Goal: Understand process/instructions: Learn how to perform a task or action

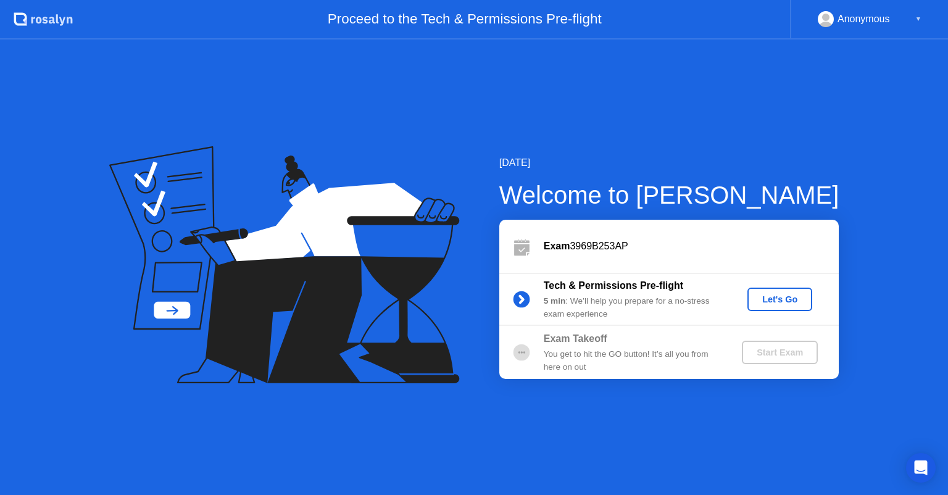
click at [795, 301] on div "Let's Go" at bounding box center [780, 300] width 55 height 10
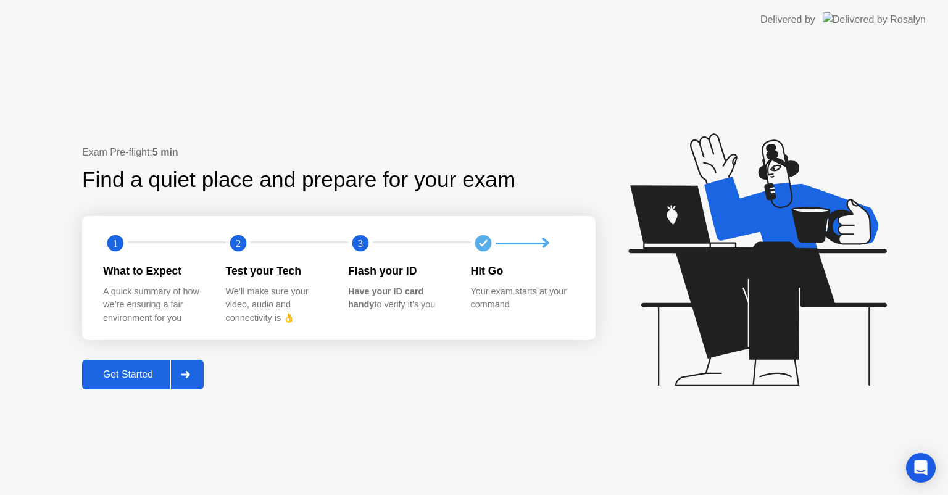
click at [165, 385] on button "Get Started" at bounding box center [143, 375] width 122 height 30
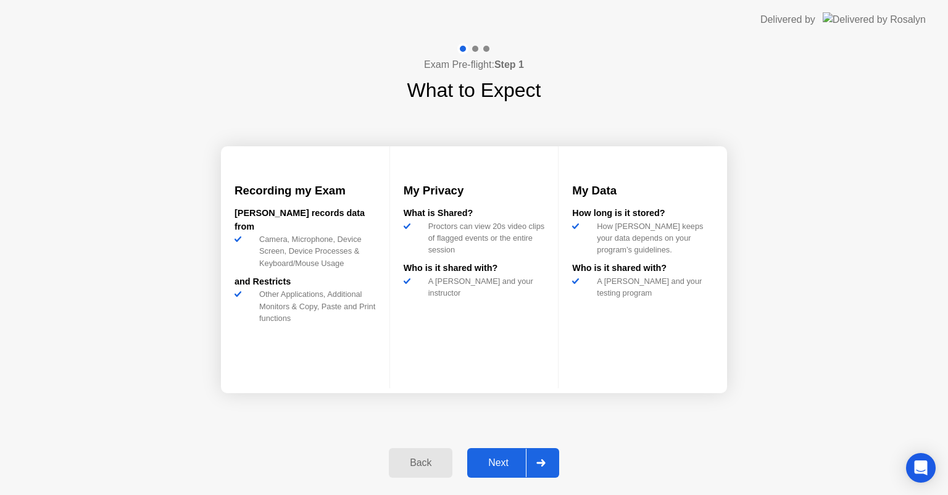
click at [523, 459] on div "Next" at bounding box center [498, 462] width 55 height 11
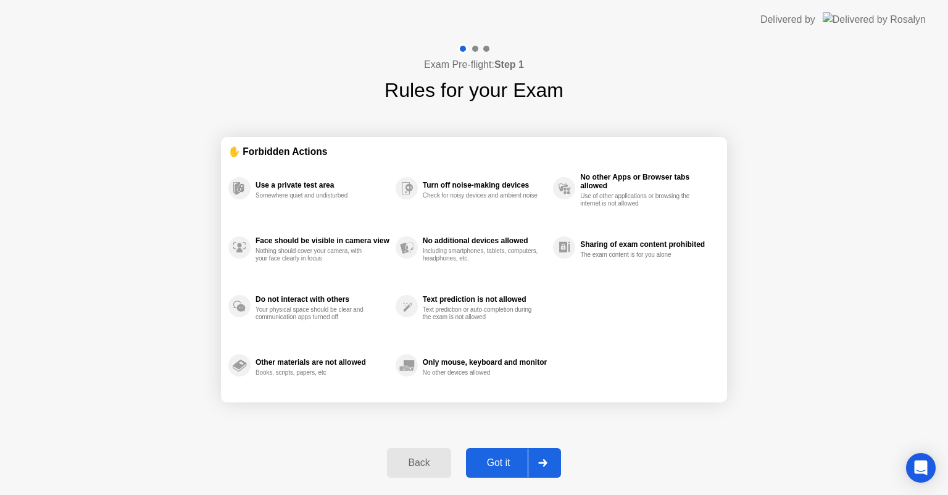
click at [523, 459] on div "Got it" at bounding box center [499, 462] width 58 height 11
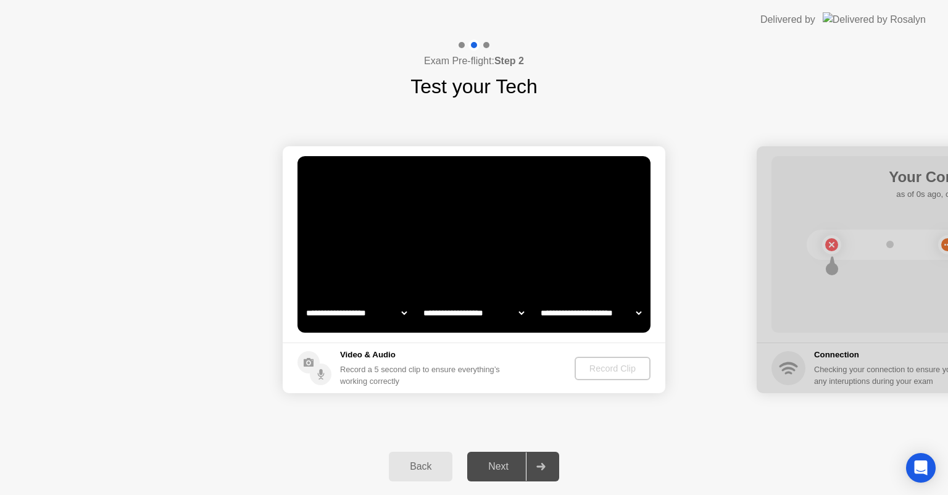
select select "**********"
select select "*******"
click at [595, 367] on div "Record Clip" at bounding box center [613, 369] width 66 height 10
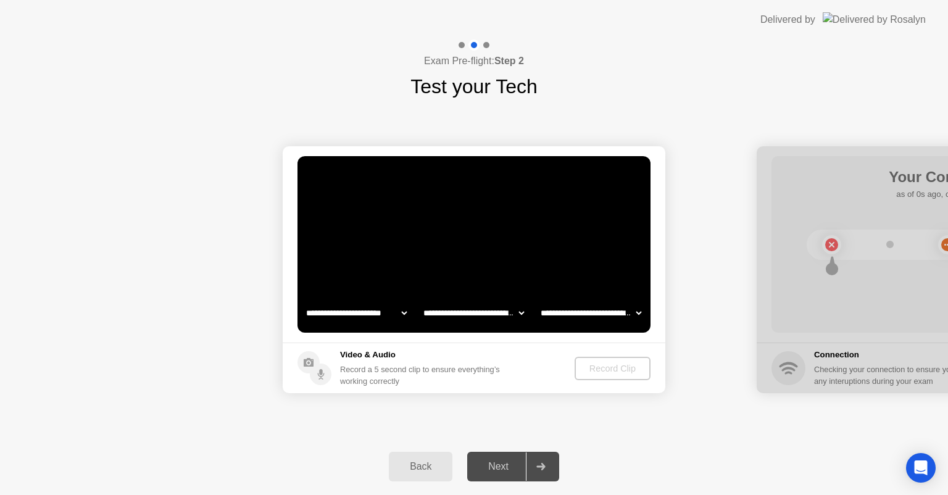
click at [596, 289] on video at bounding box center [474, 244] width 353 height 177
click at [636, 311] on select "**********" at bounding box center [591, 313] width 106 height 25
click at [632, 312] on select "**********" at bounding box center [591, 313] width 106 height 25
click at [474, 328] on video at bounding box center [474, 244] width 353 height 177
click at [475, 317] on select "**********" at bounding box center [474, 313] width 106 height 25
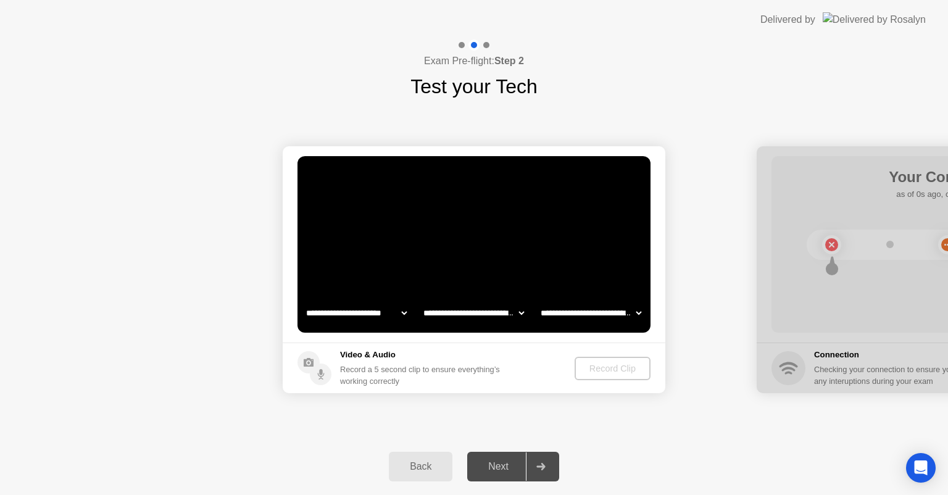
click at [475, 317] on select "**********" at bounding box center [474, 313] width 106 height 25
click at [366, 317] on select "**********" at bounding box center [357, 313] width 106 height 25
click at [629, 374] on div "Record Clip" at bounding box center [613, 369] width 66 height 10
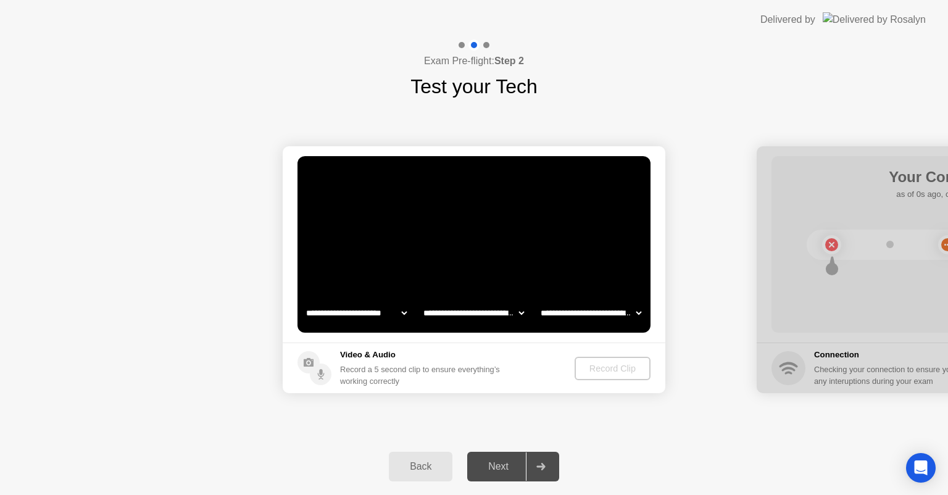
click at [479, 469] on div "Next" at bounding box center [498, 466] width 55 height 11
click at [427, 370] on div "Record a 5 second clip to ensure everything’s working correctly" at bounding box center [422, 375] width 165 height 23
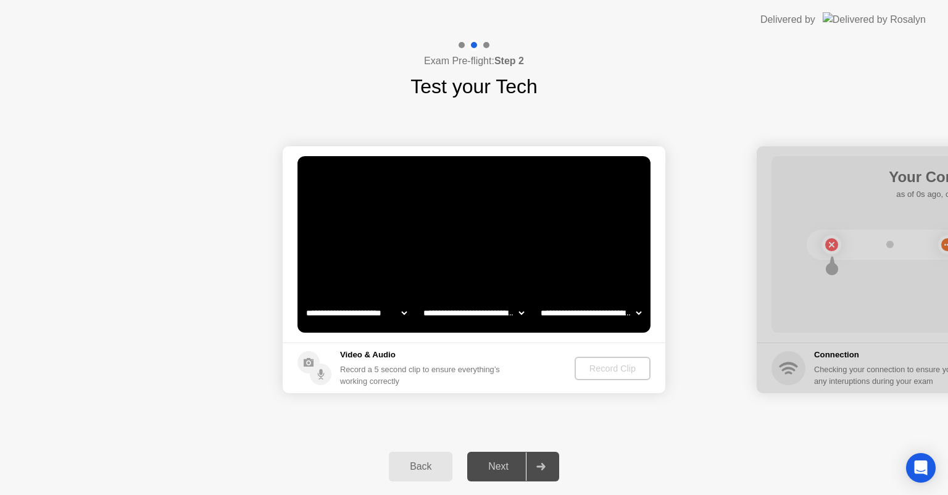
click at [427, 370] on div "Record a 5 second clip to ensure everything’s working correctly" at bounding box center [422, 375] width 165 height 23
click at [608, 370] on div "Record Clip" at bounding box center [613, 369] width 66 height 10
click at [530, 466] on div at bounding box center [541, 467] width 30 height 28
click at [508, 469] on div "Next" at bounding box center [498, 466] width 55 height 11
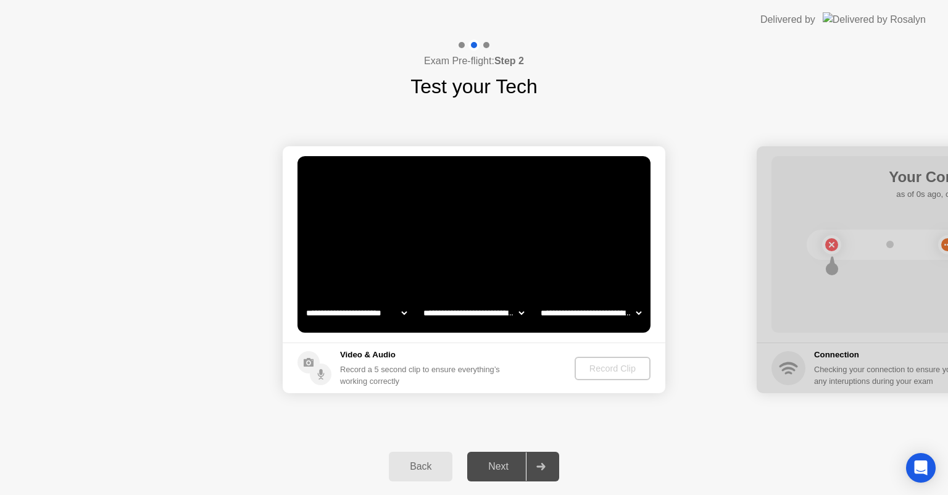
click at [508, 469] on div "Next" at bounding box center [498, 466] width 55 height 11
click at [508, 468] on div "Next" at bounding box center [498, 466] width 55 height 11
click at [508, 464] on div "Next" at bounding box center [498, 466] width 55 height 11
click at [506, 275] on video at bounding box center [474, 244] width 353 height 177
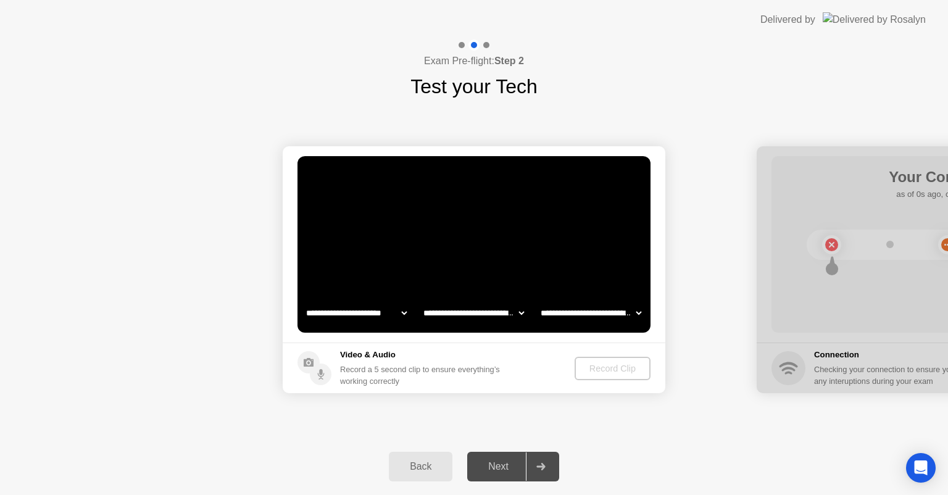
click at [510, 299] on video at bounding box center [474, 244] width 353 height 177
click at [446, 311] on select "**********" at bounding box center [474, 313] width 106 height 25
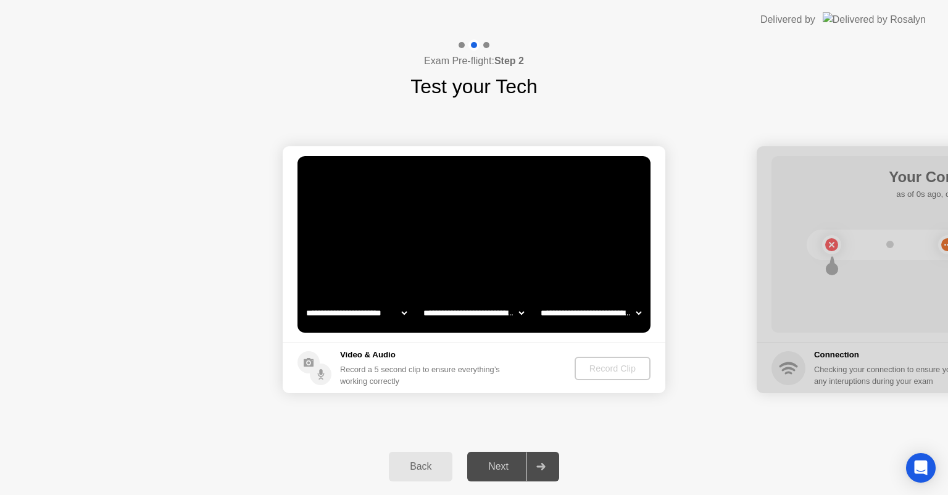
click at [612, 373] on div "Record Clip" at bounding box center [613, 369] width 66 height 10
click at [660, 432] on div "**********" at bounding box center [474, 269] width 948 height 337
drag, startPoint x: 937, startPoint y: 360, endPoint x: 813, endPoint y: 355, distance: 124.2
click at [800, 361] on div at bounding box center [948, 269] width 383 height 247
click at [650, 457] on div "Back Next" at bounding box center [474, 466] width 948 height 57
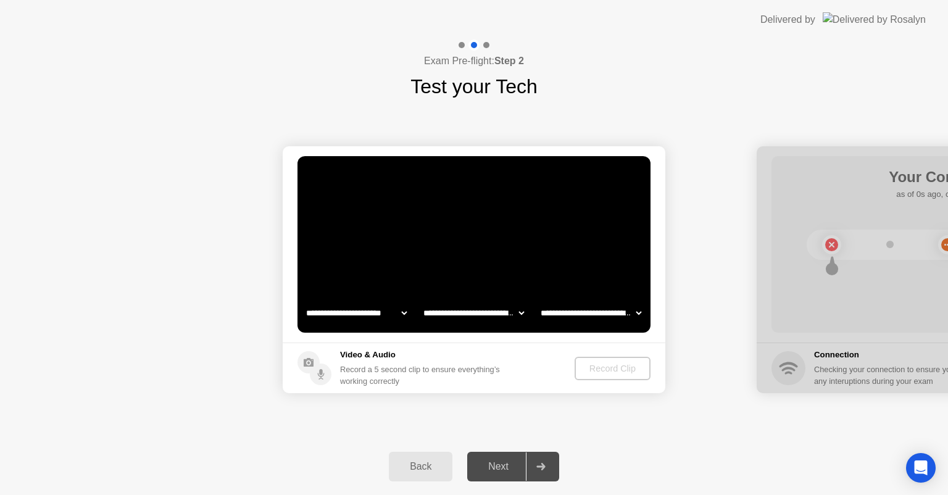
click at [650, 457] on div "Back Next" at bounding box center [474, 466] width 948 height 57
click at [480, 469] on div "Next" at bounding box center [498, 466] width 55 height 11
click at [489, 467] on div "Next" at bounding box center [498, 466] width 55 height 11
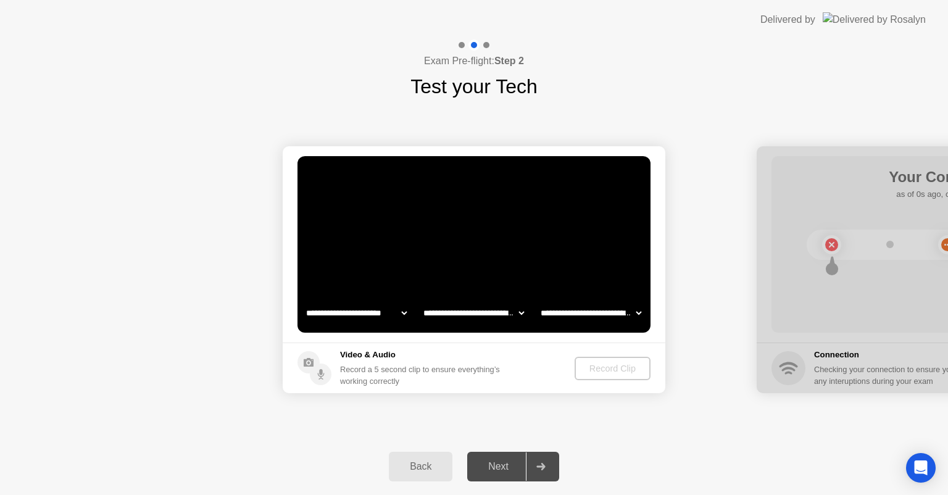
click at [517, 467] on div "Next" at bounding box center [498, 466] width 55 height 11
click at [426, 469] on div "Back" at bounding box center [421, 466] width 56 height 11
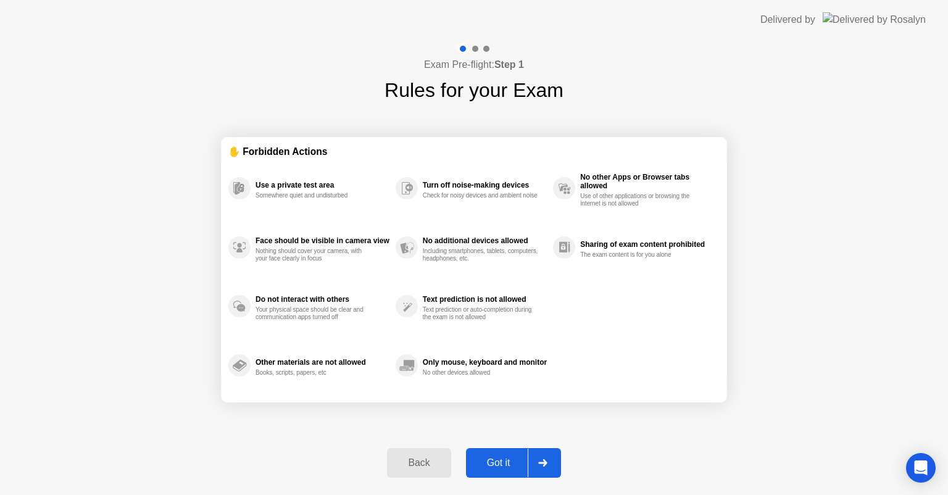
click at [515, 469] on div "Got it" at bounding box center [499, 462] width 58 height 11
select select "**********"
select select "*******"
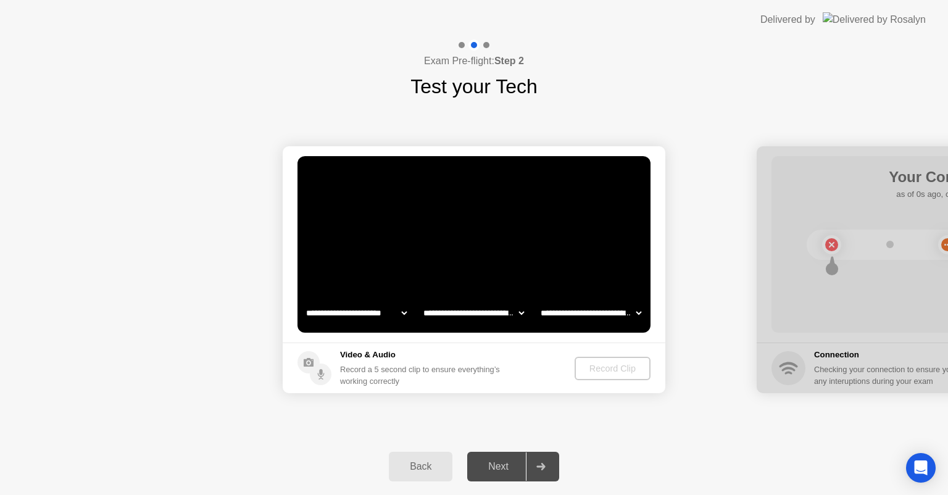
click at [515, 469] on div "Next" at bounding box center [498, 466] width 55 height 11
click at [515, 470] on div "Next" at bounding box center [498, 466] width 55 height 11
click at [617, 368] on div "Record Clip" at bounding box center [613, 369] width 66 height 10
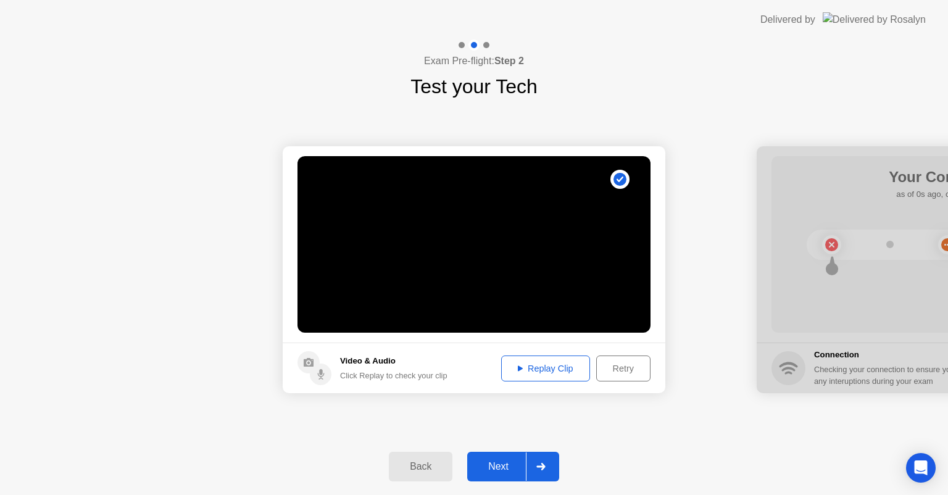
click at [515, 466] on div "Next" at bounding box center [498, 466] width 55 height 11
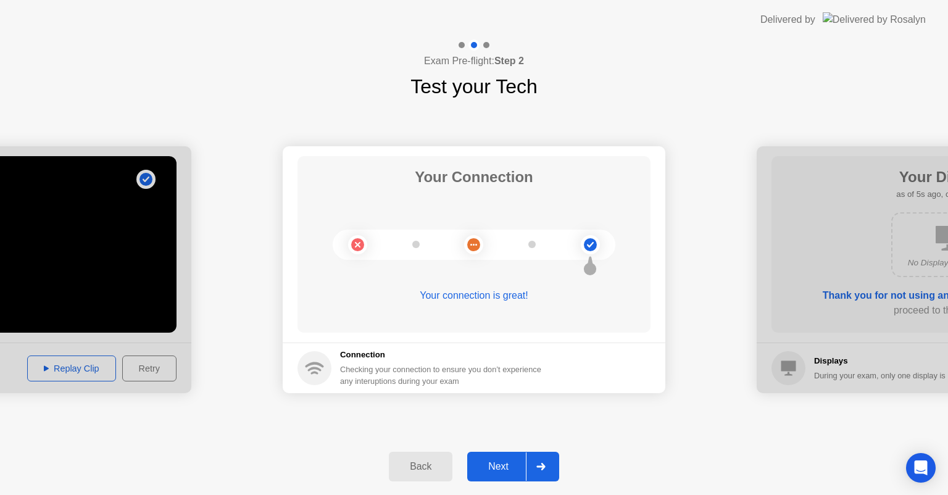
click at [509, 456] on button "Next" at bounding box center [513, 467] width 92 height 30
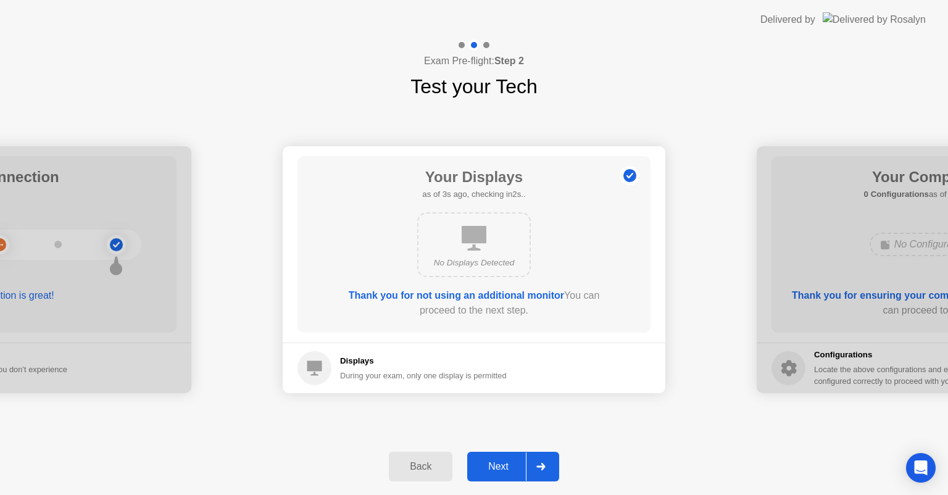
click at [509, 456] on button "Next" at bounding box center [513, 467] width 92 height 30
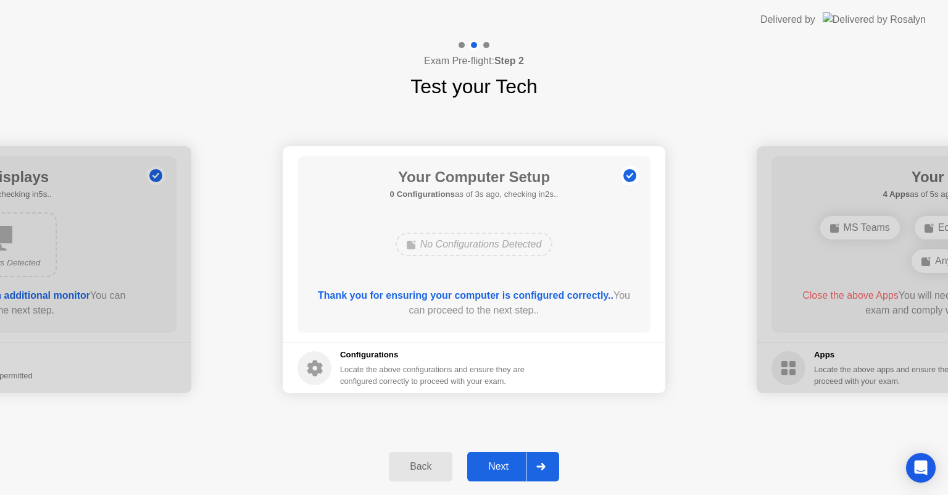
click at [509, 456] on button "Next" at bounding box center [513, 467] width 92 height 30
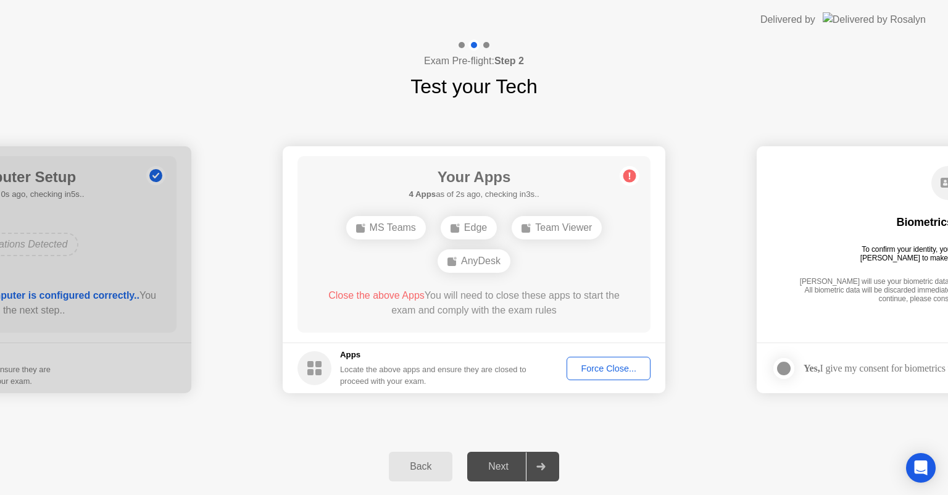
click at [612, 372] on div "Force Close..." at bounding box center [608, 369] width 75 height 10
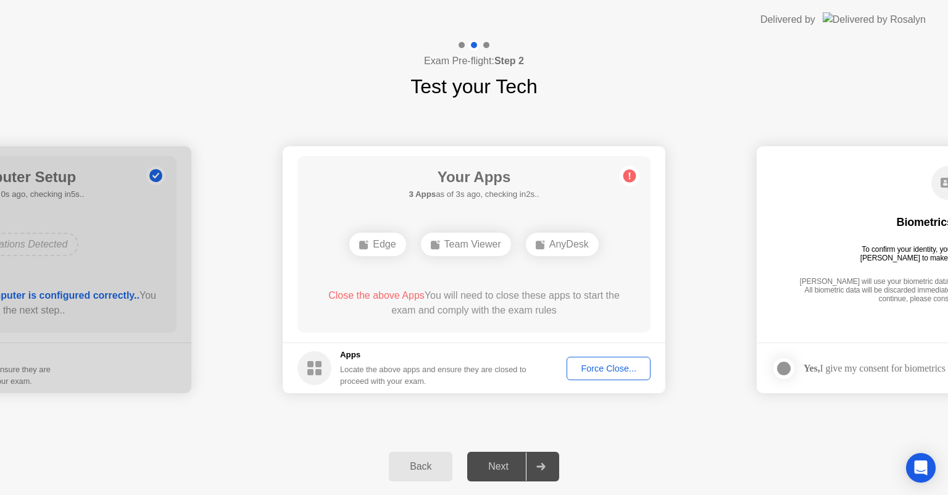
click at [595, 368] on div "Force Close..." at bounding box center [608, 369] width 75 height 10
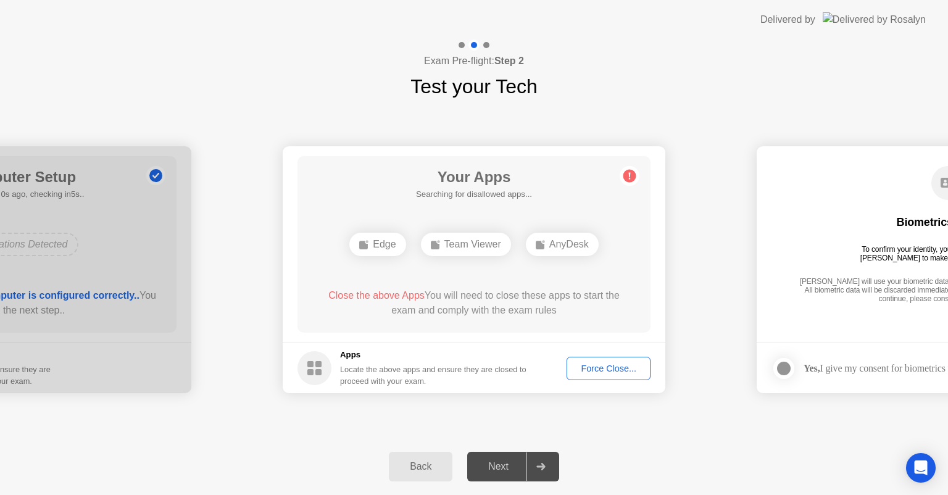
click at [582, 364] on div "Force Close..." at bounding box center [608, 369] width 75 height 10
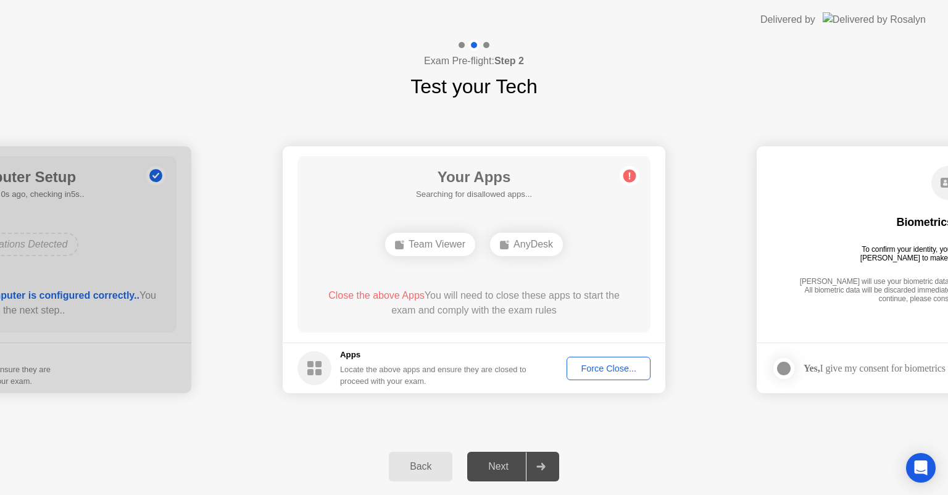
click at [617, 364] on div "Force Close..." at bounding box center [608, 369] width 75 height 10
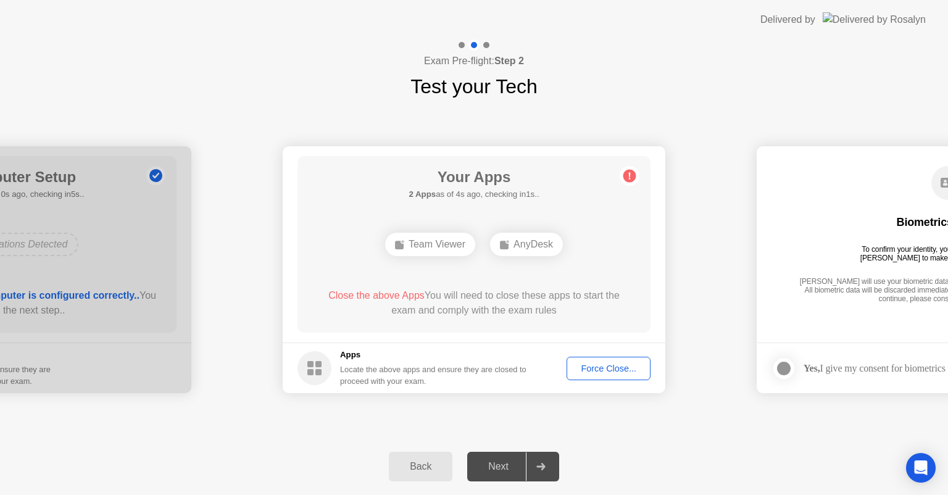
click at [599, 370] on div "Force Close..." at bounding box center [608, 369] width 75 height 10
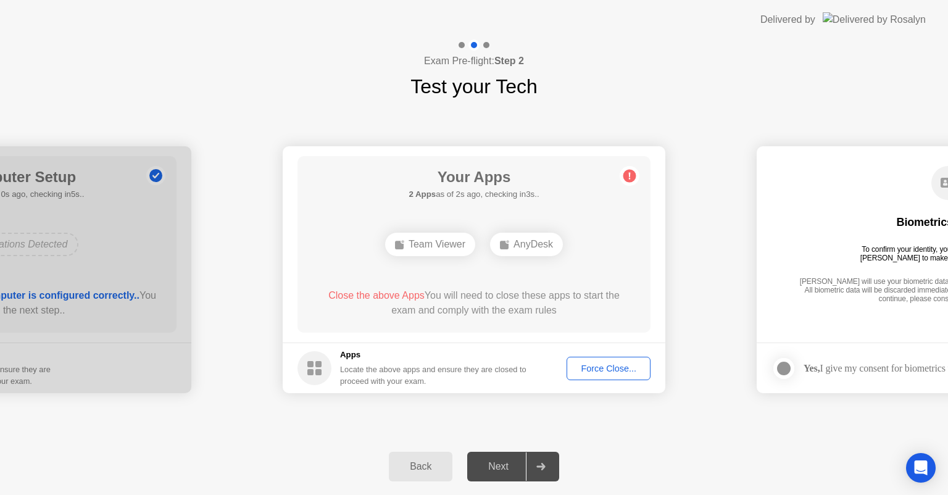
click at [629, 373] on div "Force Close..." at bounding box center [608, 369] width 75 height 10
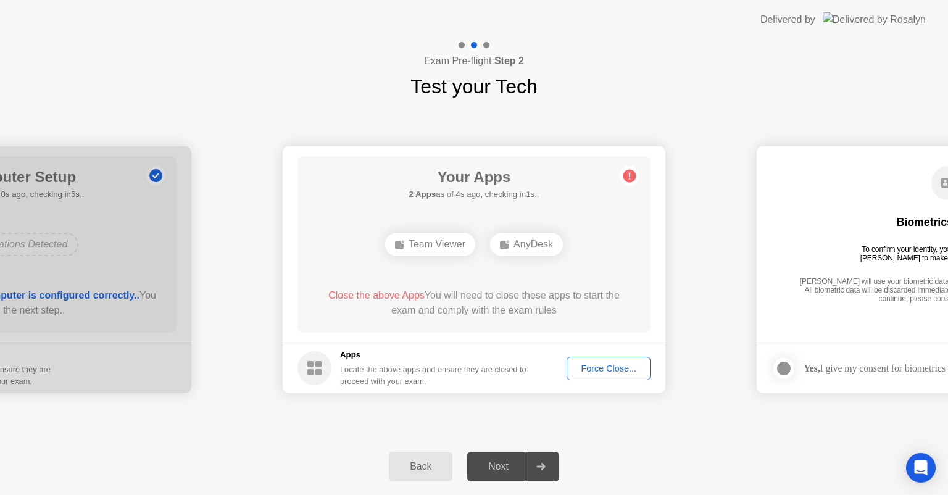
click at [633, 364] on div "Force Close..." at bounding box center [608, 369] width 75 height 10
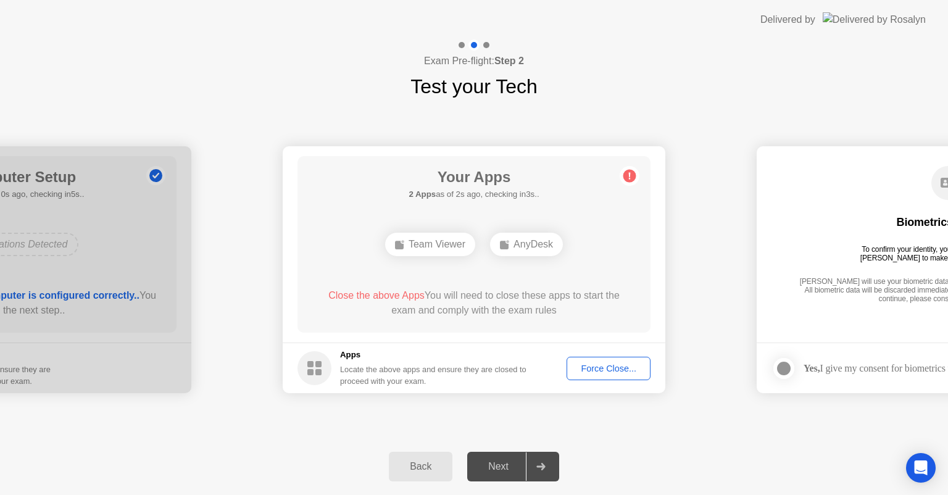
click at [590, 371] on div "Force Close..." at bounding box center [608, 369] width 75 height 10
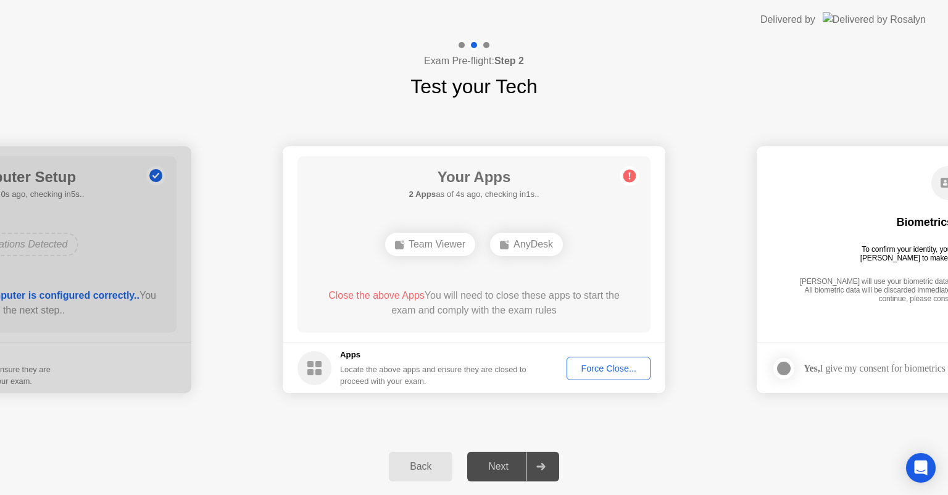
click at [590, 376] on button "Force Close..." at bounding box center [609, 368] width 84 height 23
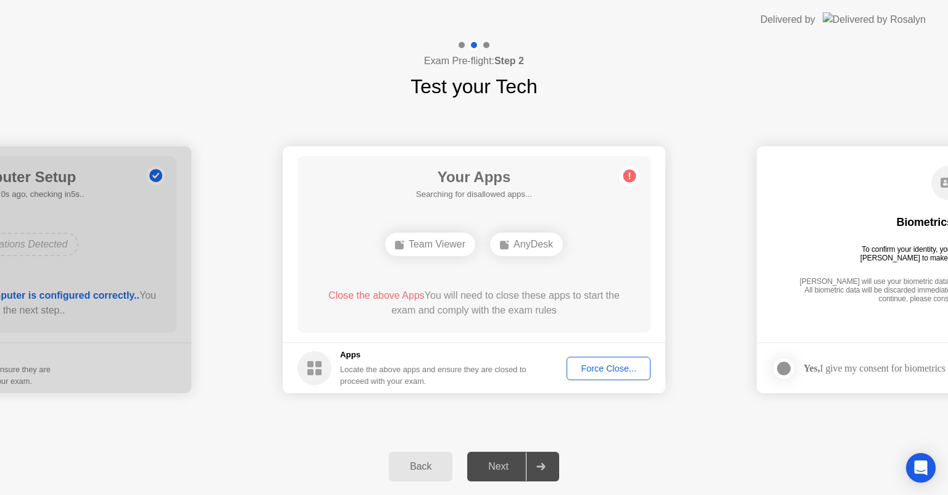
click at [594, 367] on div "Force Close..." at bounding box center [608, 369] width 75 height 10
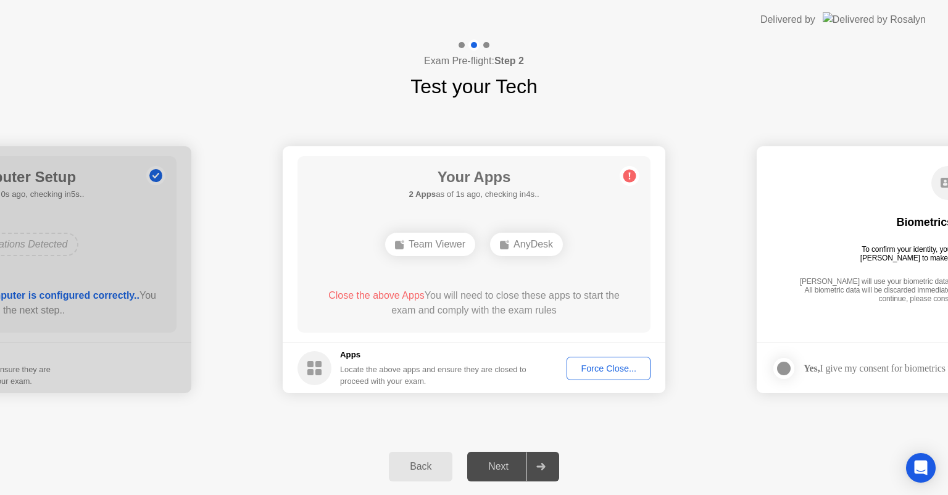
click at [585, 369] on div "Force Close..." at bounding box center [608, 369] width 75 height 10
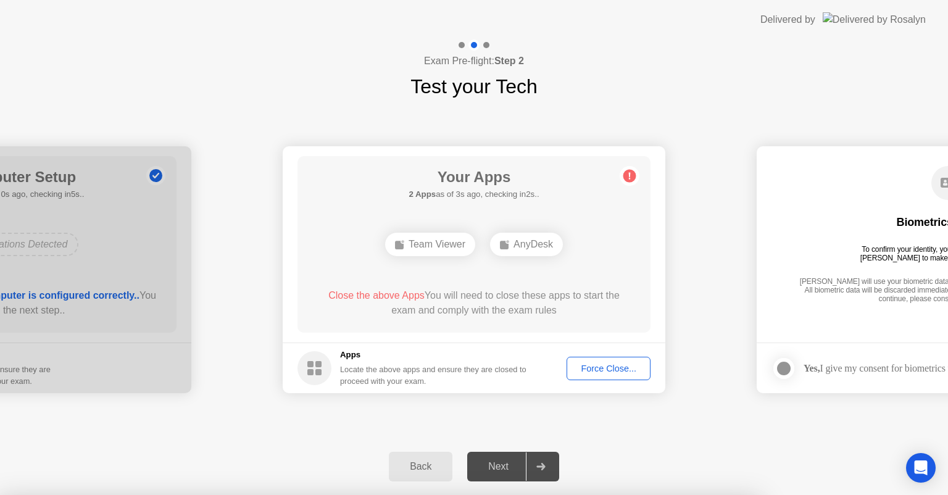
click at [417, 495] on div at bounding box center [474, 495] width 948 height 0
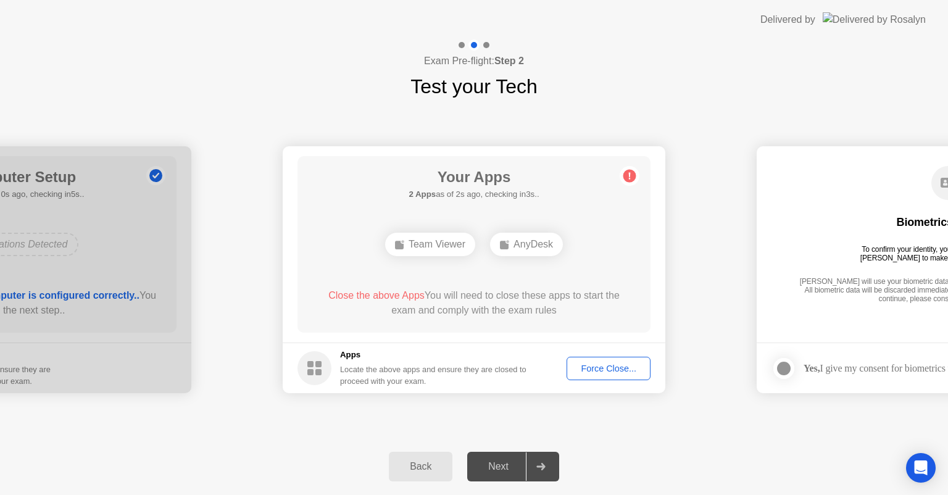
click at [432, 467] on div "Back" at bounding box center [421, 466] width 56 height 11
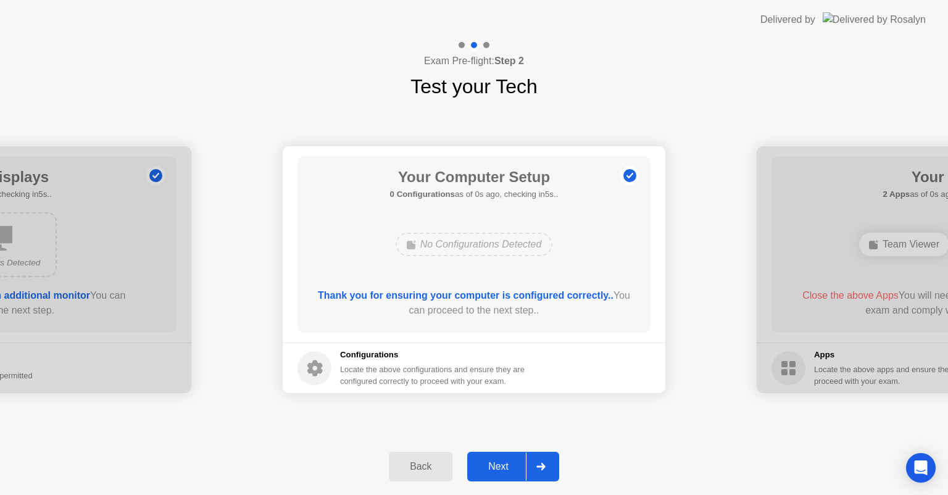
click at [507, 465] on div "Next" at bounding box center [498, 466] width 55 height 11
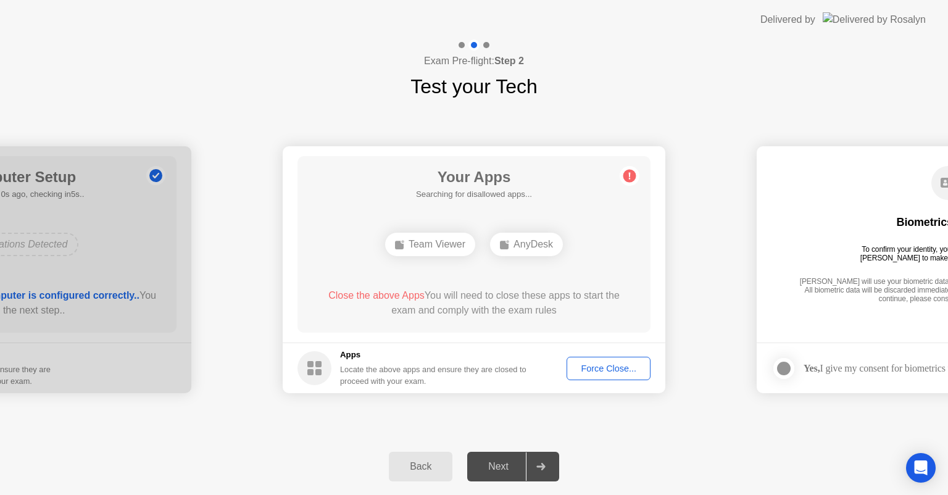
click at [603, 366] on div "Force Close..." at bounding box center [608, 369] width 75 height 10
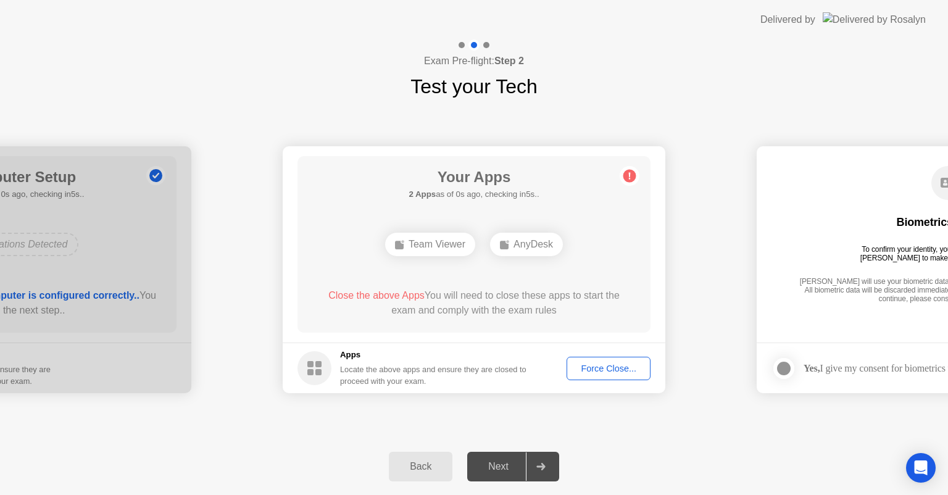
click at [589, 366] on div "Force Close..." at bounding box center [608, 369] width 75 height 10
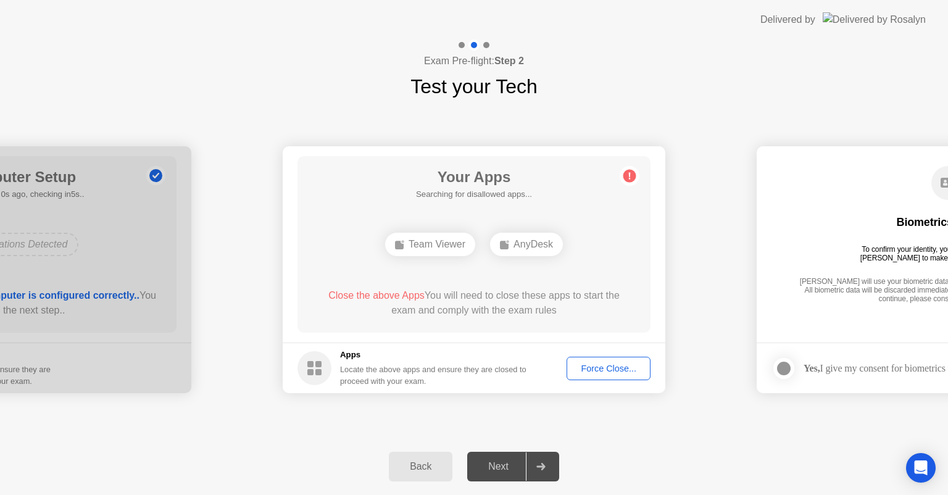
click at [593, 366] on div "Force Close..." at bounding box center [608, 369] width 75 height 10
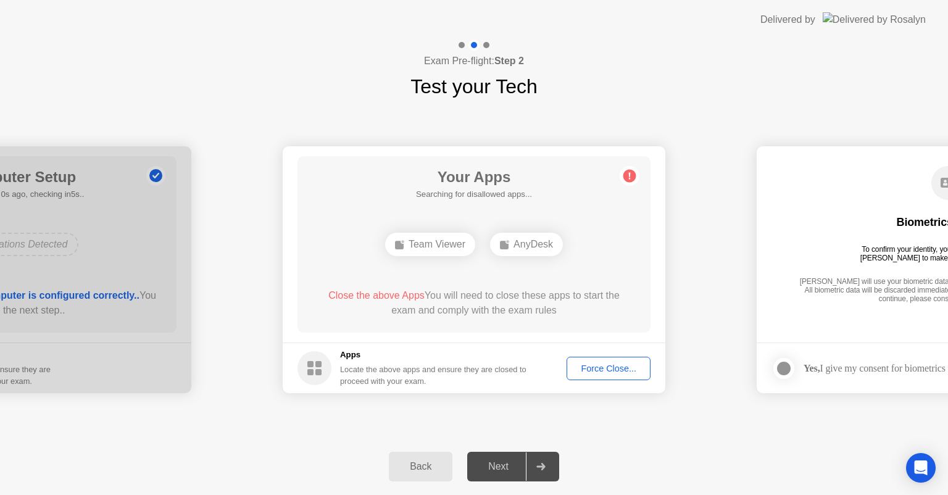
click at [591, 367] on div "Force Close..." at bounding box center [608, 369] width 75 height 10
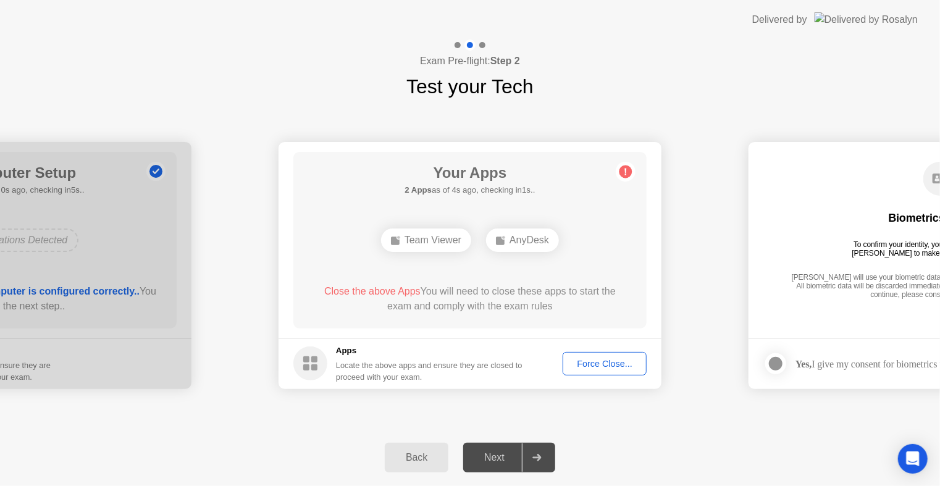
click at [608, 366] on div "Force Close..." at bounding box center [604, 364] width 75 height 10
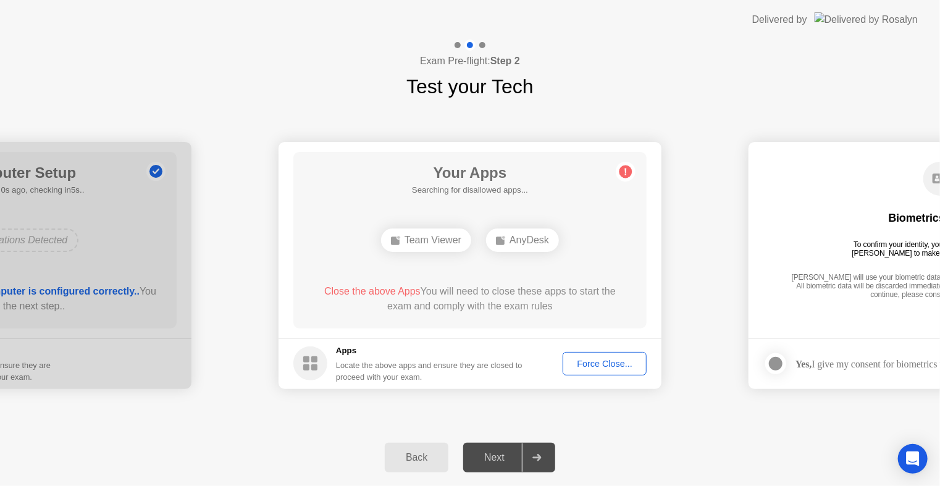
click at [616, 373] on button "Force Close..." at bounding box center [604, 363] width 84 height 23
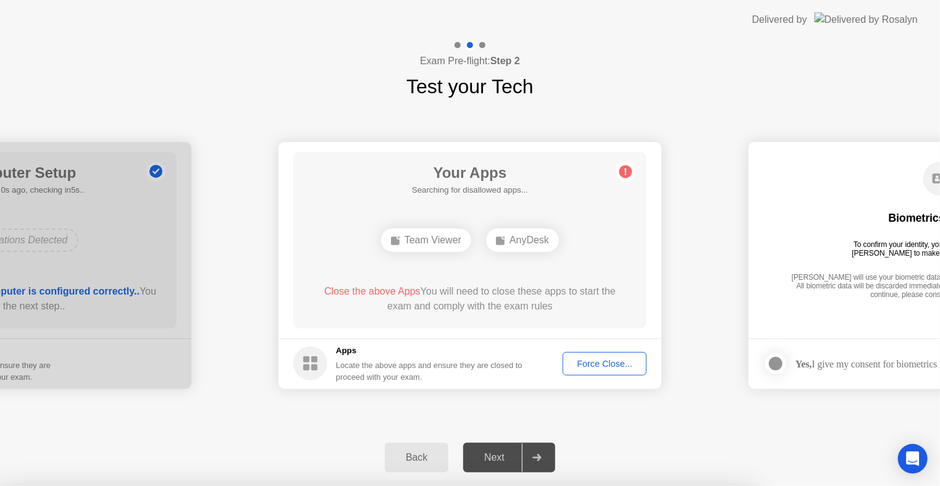
drag, startPoint x: 524, startPoint y: 333, endPoint x: 524, endPoint y: 327, distance: 6.8
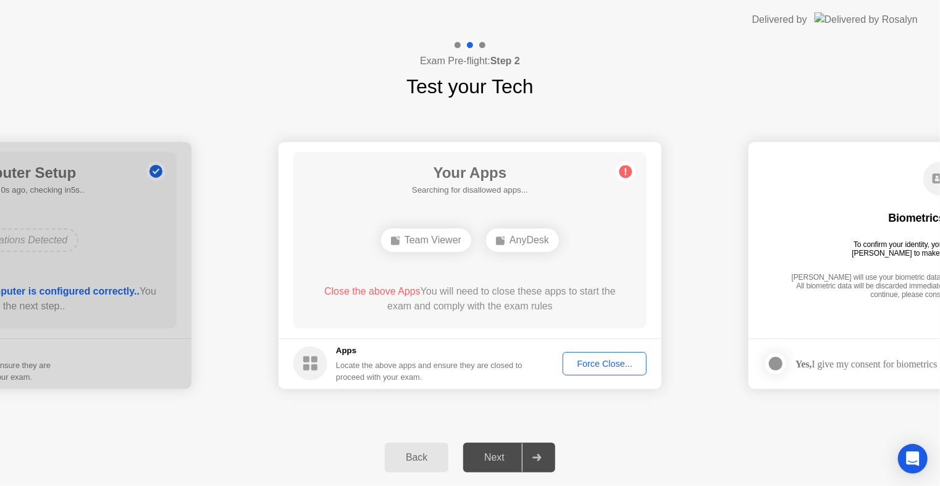
click at [612, 370] on button "Force Close..." at bounding box center [604, 363] width 84 height 23
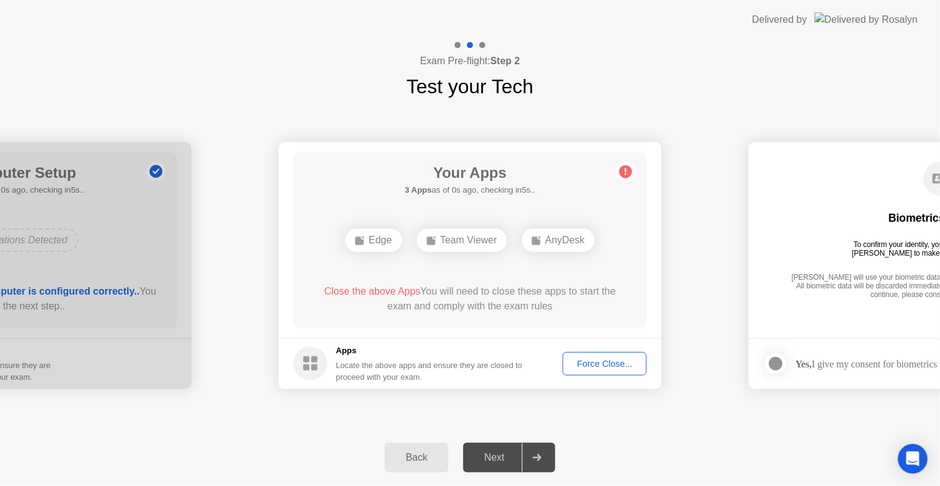
click at [440, 301] on div "Close the above Apps You will need to close these apps to start the exam and co…" at bounding box center [470, 299] width 318 height 30
click at [617, 371] on button "Force Close..." at bounding box center [604, 363] width 84 height 23
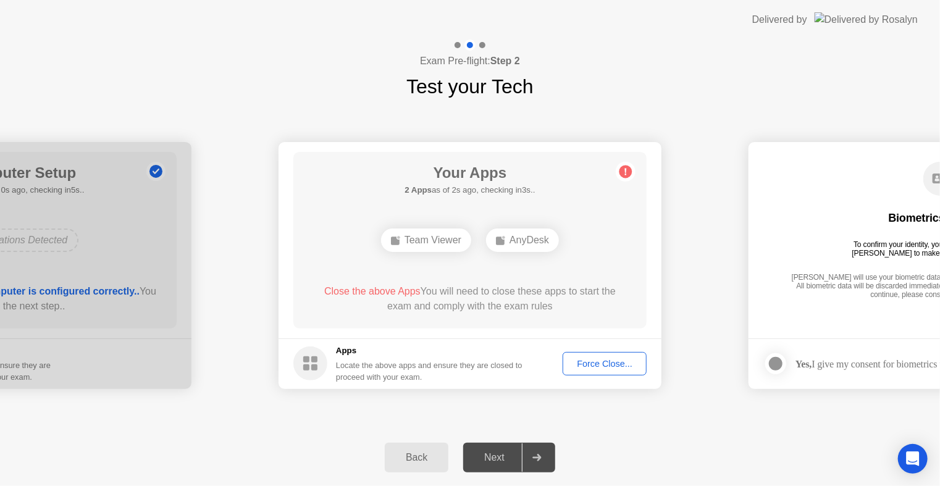
click at [593, 364] on div "Force Close..." at bounding box center [604, 364] width 75 height 10
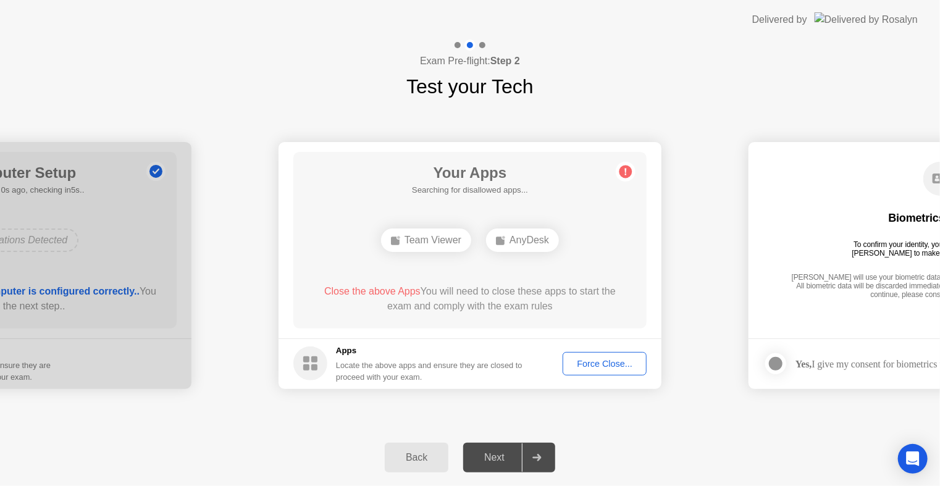
click at [623, 359] on div "Force Close..." at bounding box center [604, 364] width 75 height 10
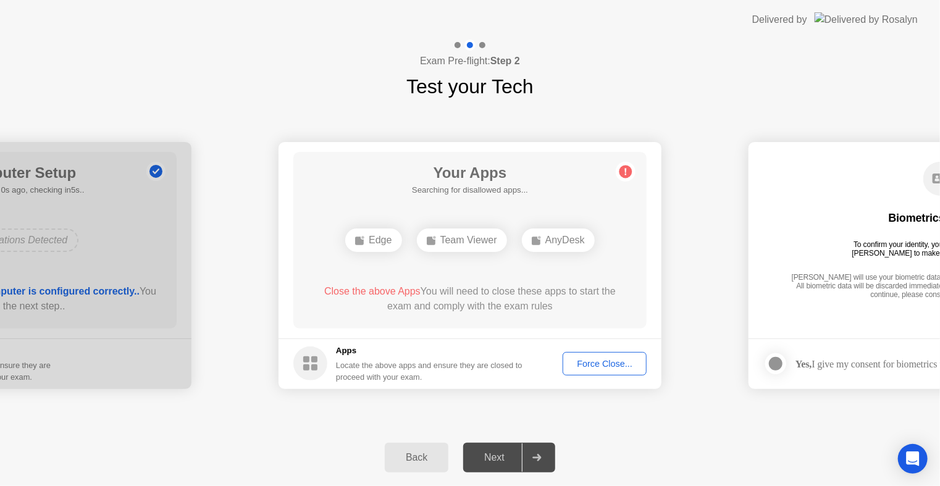
click at [613, 362] on div "Force Close..." at bounding box center [604, 364] width 75 height 10
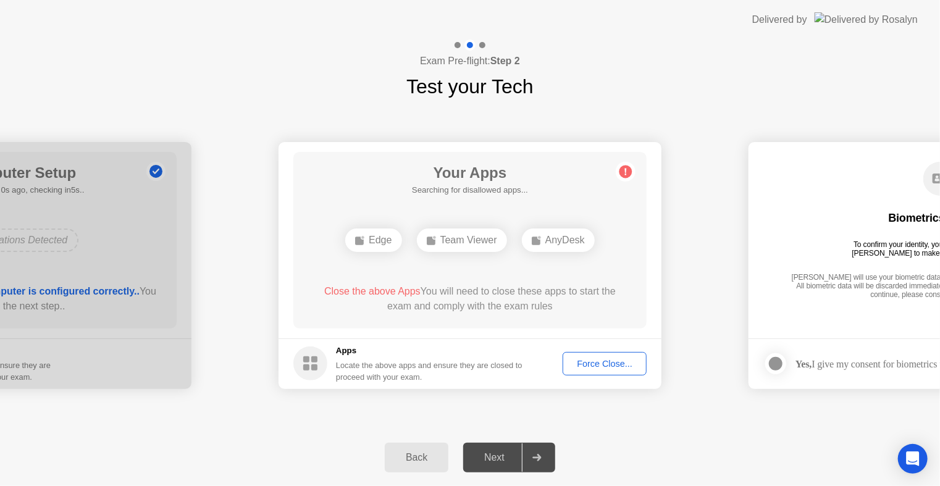
drag, startPoint x: 898, startPoint y: 324, endPoint x: 472, endPoint y: 390, distance: 431.7
drag, startPoint x: 824, startPoint y: 342, endPoint x: 585, endPoint y: 368, distance: 240.3
